Goal: Information Seeking & Learning: Learn about a topic

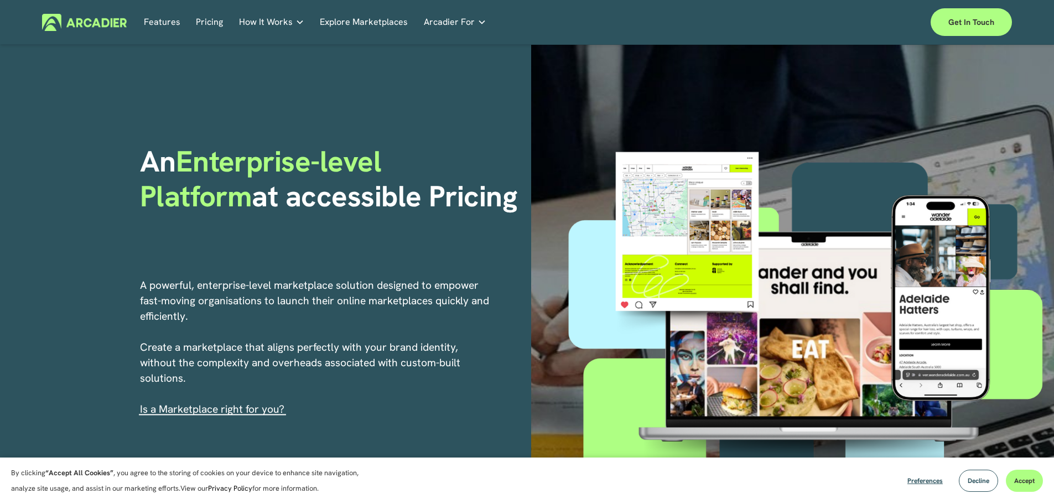
click at [0, 0] on link "Automotive Associations We power automotive association member services seamles…" at bounding box center [0, 0] width 0 height 0
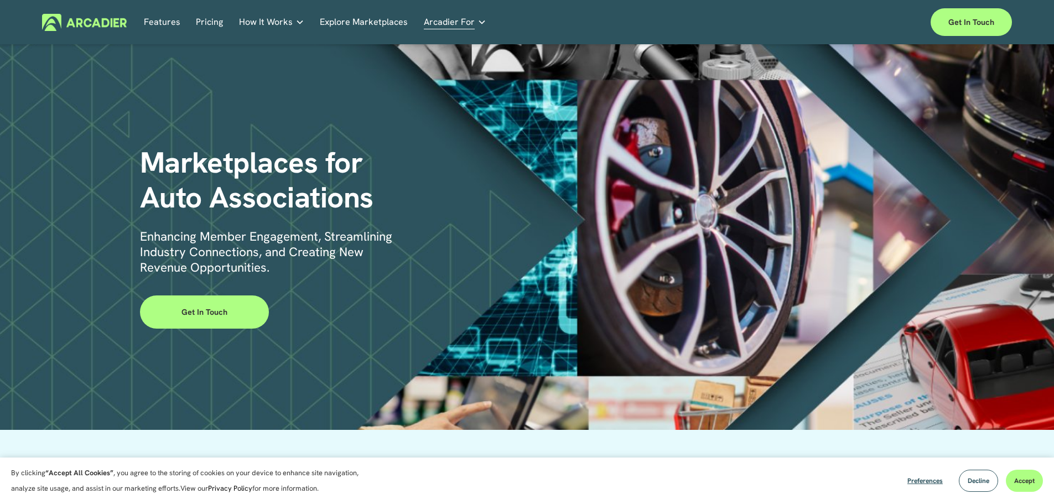
click at [369, 26] on link "Explore Marketplaces" at bounding box center [364, 22] width 88 height 17
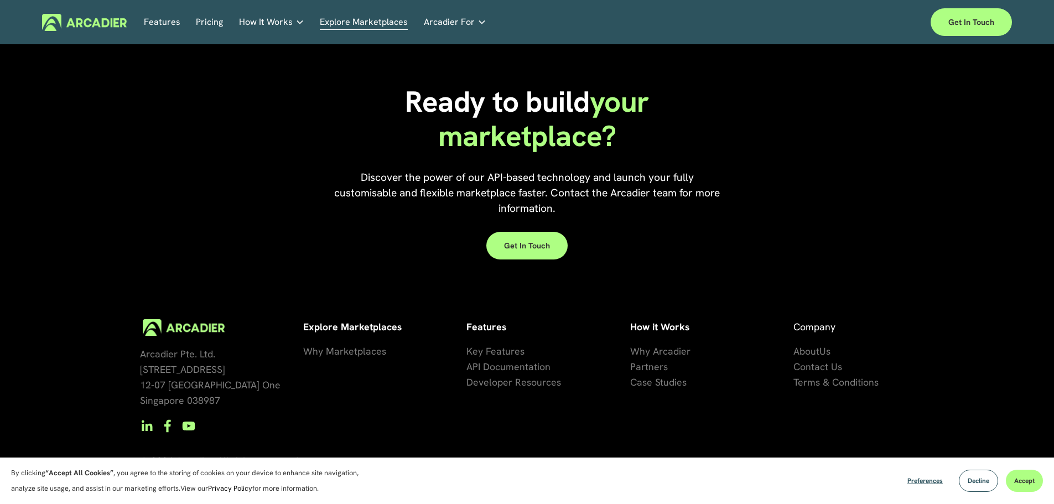
scroll to position [2533, 0]
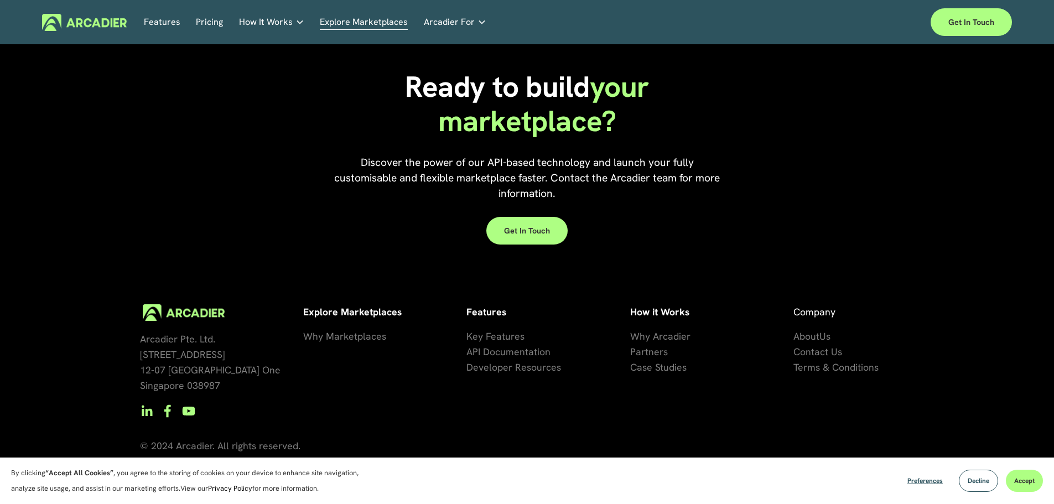
click at [655, 364] on span "se Studies" at bounding box center [665, 367] width 44 height 13
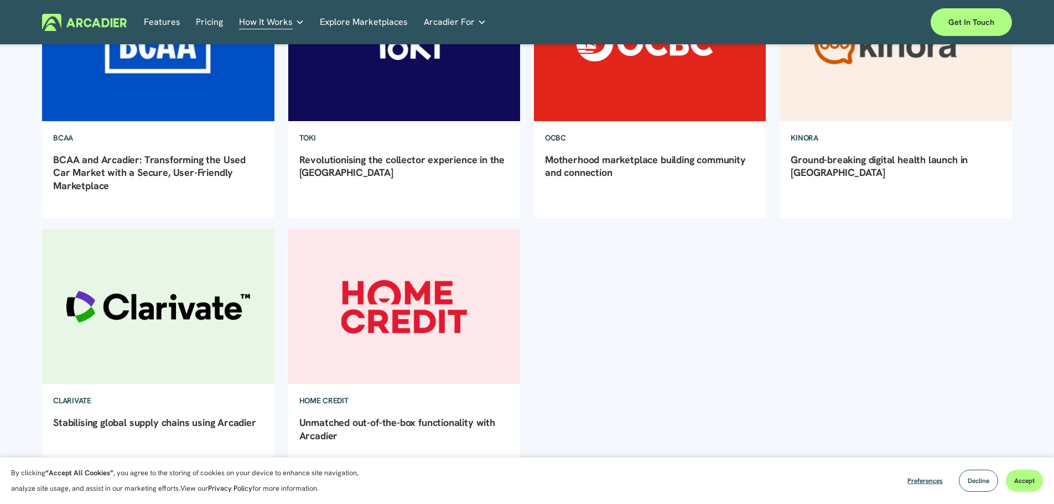
scroll to position [111, 0]
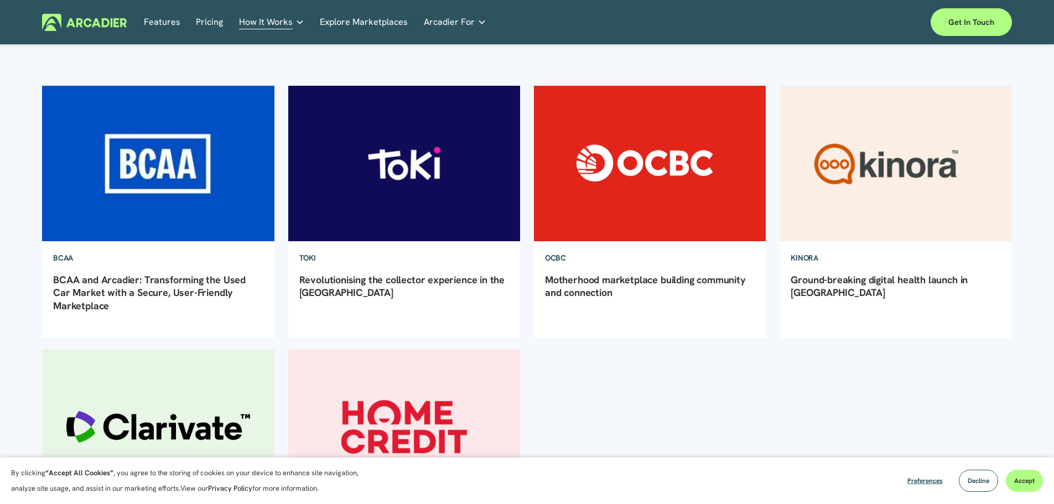
click at [131, 282] on link "BCAA and Arcadier: Transforming the Used Car Market with a Secure, User-Friendl…" at bounding box center [149, 292] width 193 height 39
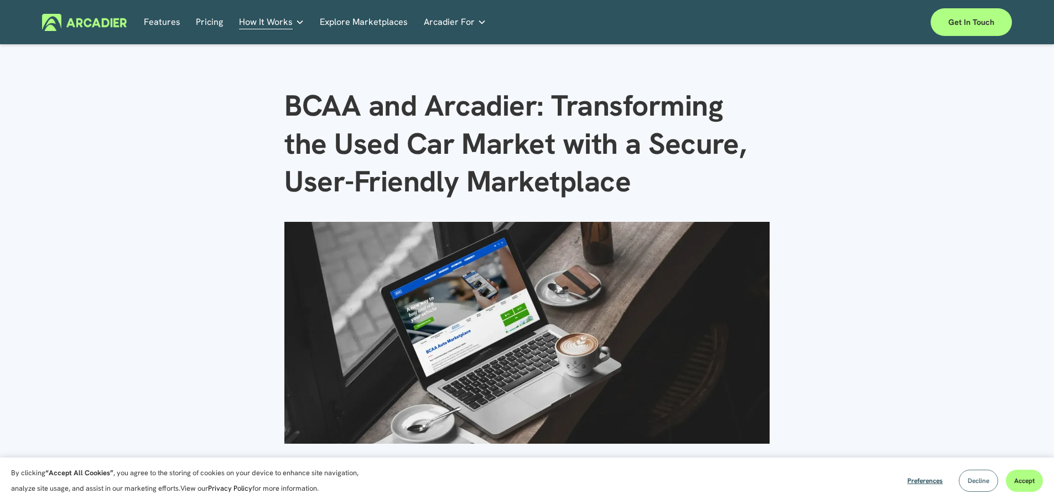
click at [971, 480] on span "Decline" at bounding box center [979, 481] width 22 height 9
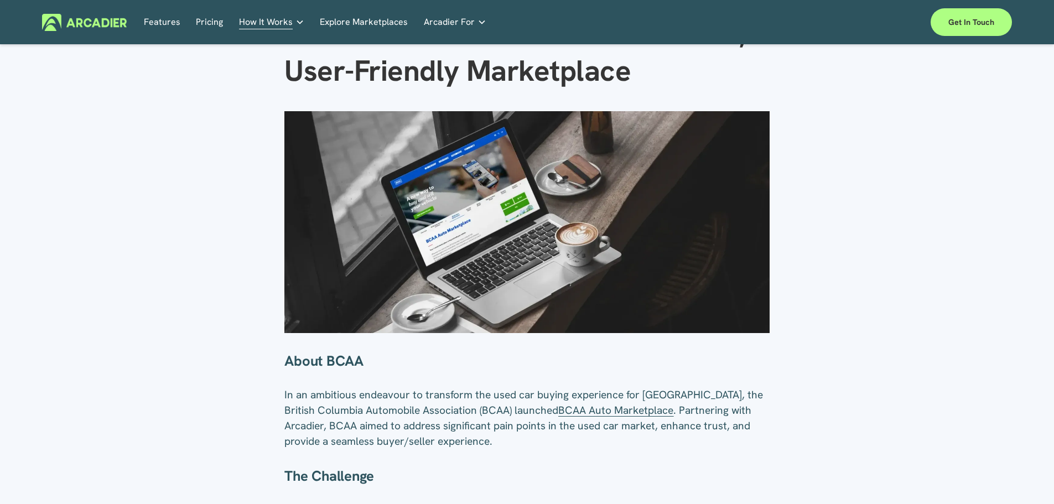
scroll to position [277, 0]
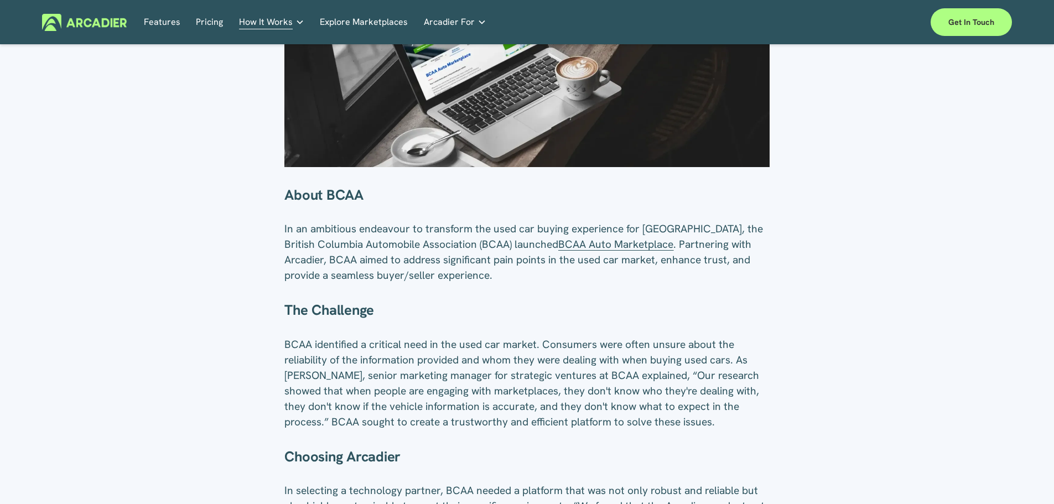
click at [610, 248] on span "BCAA Auto Marketplace" at bounding box center [615, 244] width 115 height 14
